Goal: Understand process/instructions

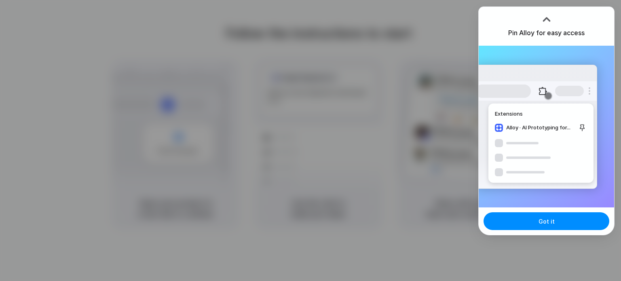
click at [548, 209] on div "Got it" at bounding box center [546, 221] width 135 height 28
click at [550, 217] on span "Got it" at bounding box center [547, 221] width 16 height 8
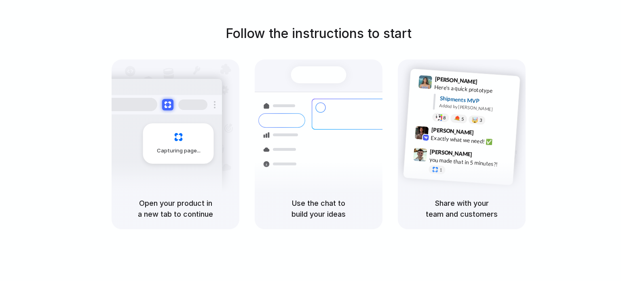
click at [534, 116] on div "Follow the instructions to start Capturing page Open your product in a new tab …" at bounding box center [318, 126] width 621 height 205
